Goal: Information Seeking & Learning: Learn about a topic

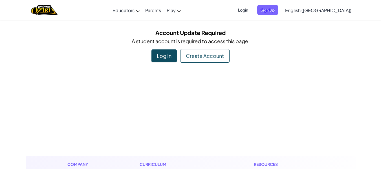
click at [170, 57] on div "Log In" at bounding box center [163, 55] width 25 height 13
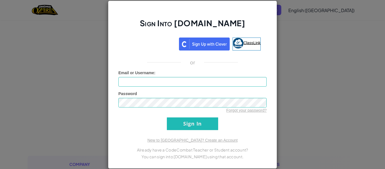
click at [246, 48] on link "ClassLink" at bounding box center [246, 43] width 28 height 13
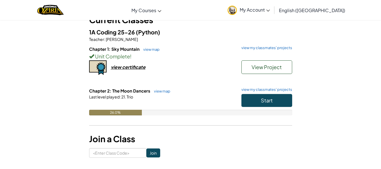
scroll to position [41, 0]
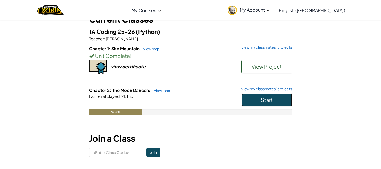
click at [269, 102] on span "Start" at bounding box center [267, 99] width 12 height 6
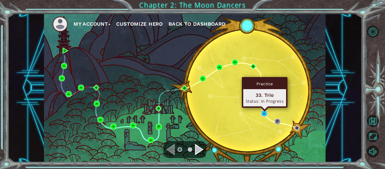
click at [264, 115] on img at bounding box center [264, 113] width 6 height 6
